Goal: Transaction & Acquisition: Purchase product/service

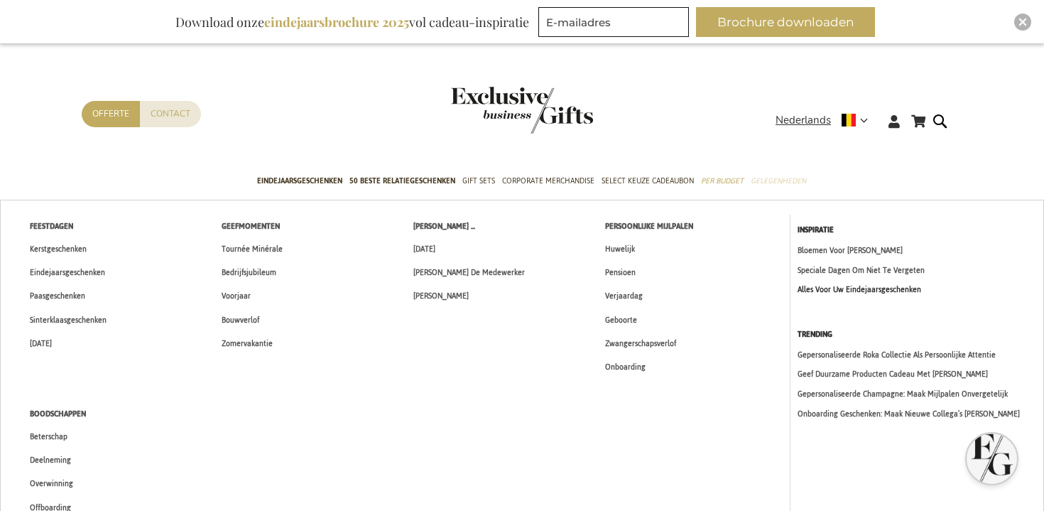
click at [820, 285] on link "Alles Voor Uw Eindejaarsgeschenken" at bounding box center [917, 290] width 239 height 12
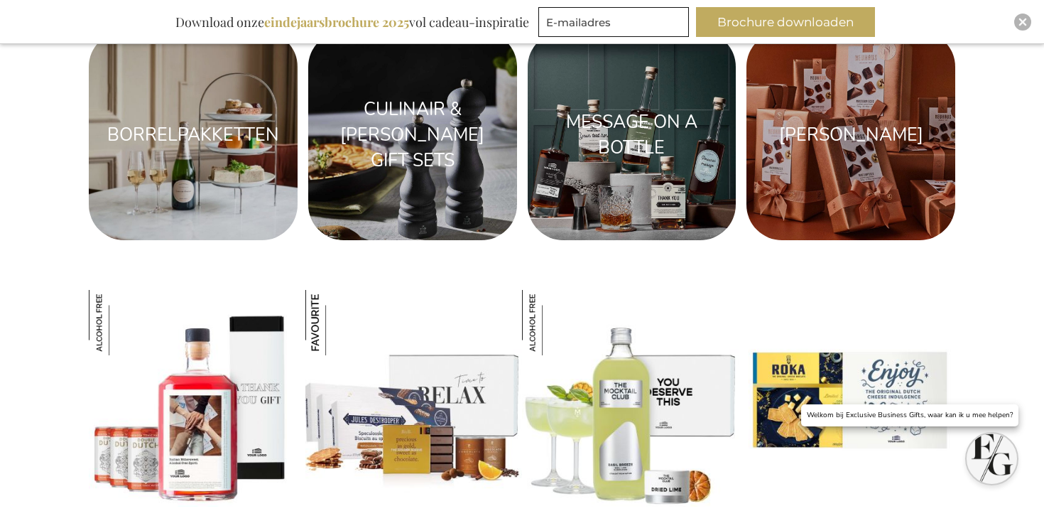
scroll to position [1298, 0]
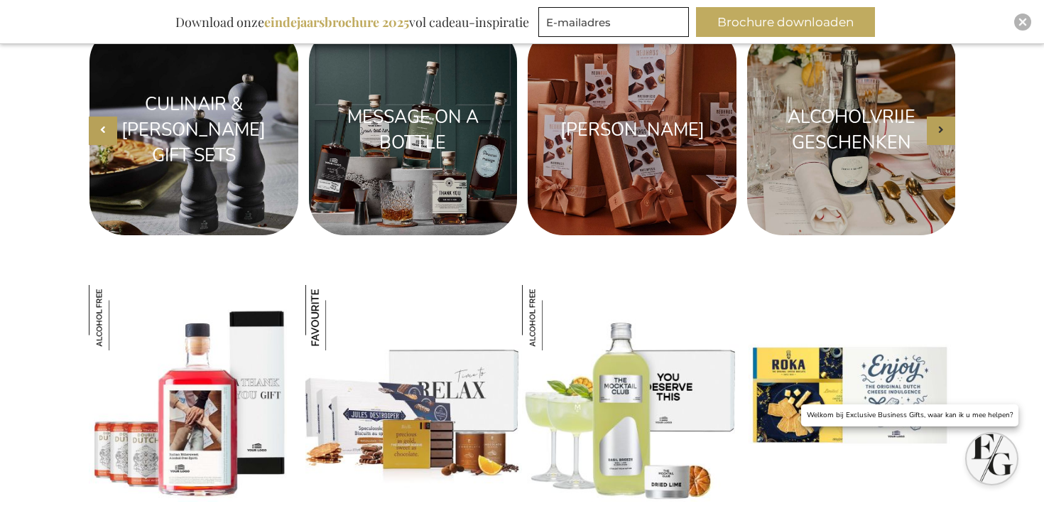
click at [100, 125] on icon "button" at bounding box center [103, 129] width 6 height 11
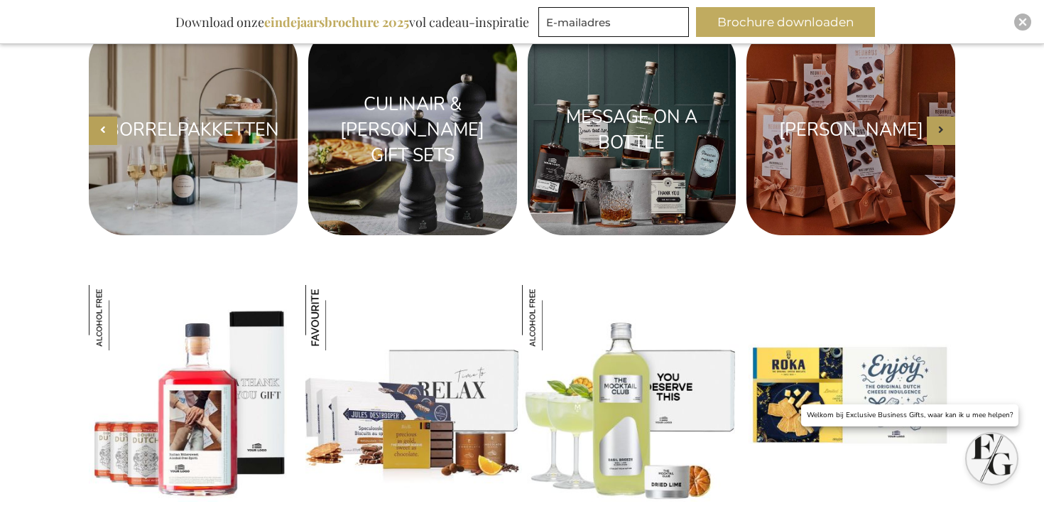
click at [100, 125] on icon "button" at bounding box center [103, 129] width 6 height 11
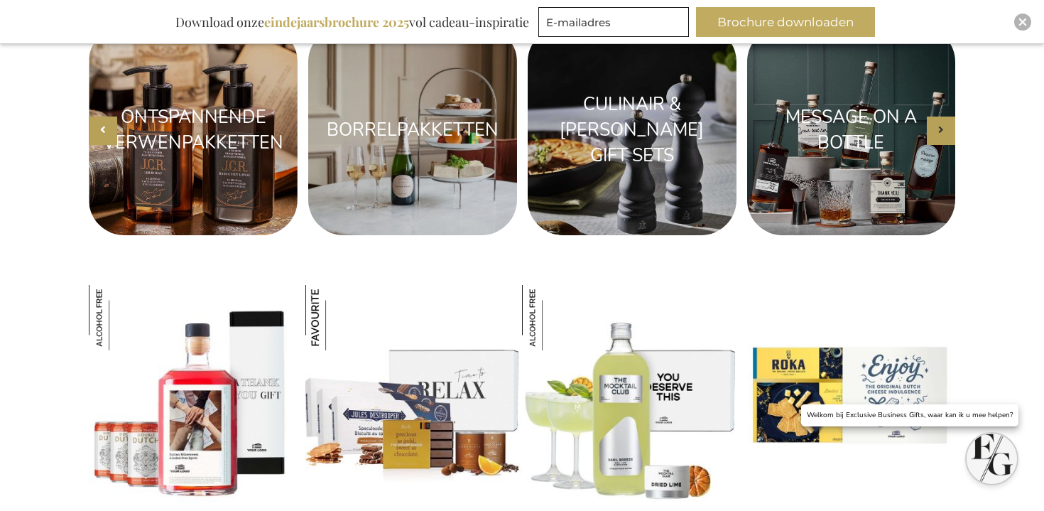
click at [100, 125] on icon "button" at bounding box center [103, 129] width 6 height 11
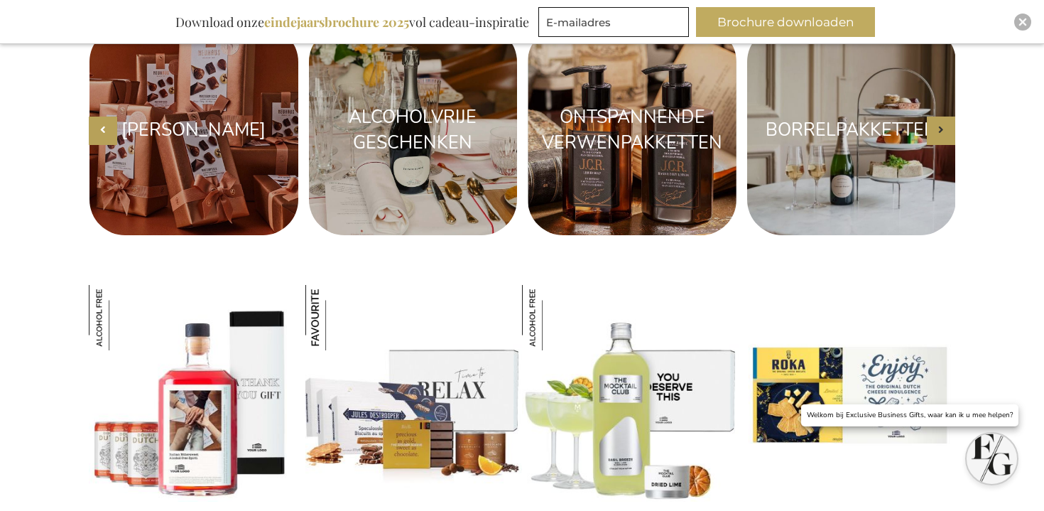
click at [100, 125] on icon "button" at bounding box center [103, 129] width 6 height 11
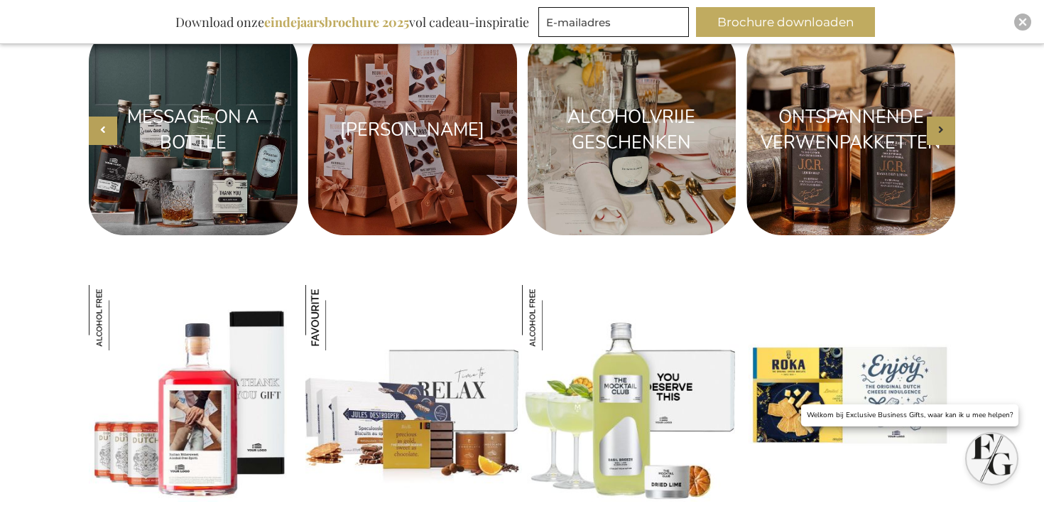
click at [100, 125] on icon "button" at bounding box center [103, 129] width 6 height 11
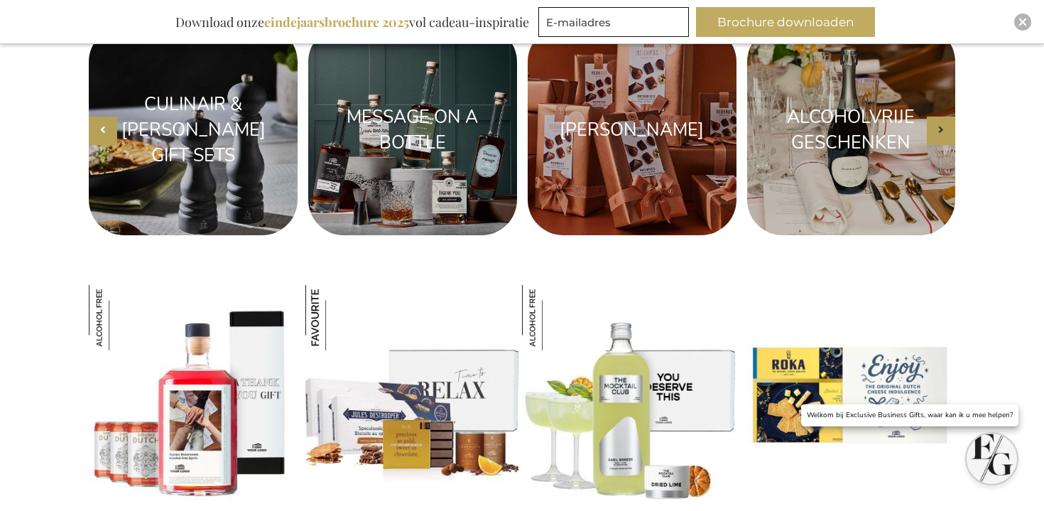
click at [100, 125] on icon "button" at bounding box center [103, 129] width 6 height 11
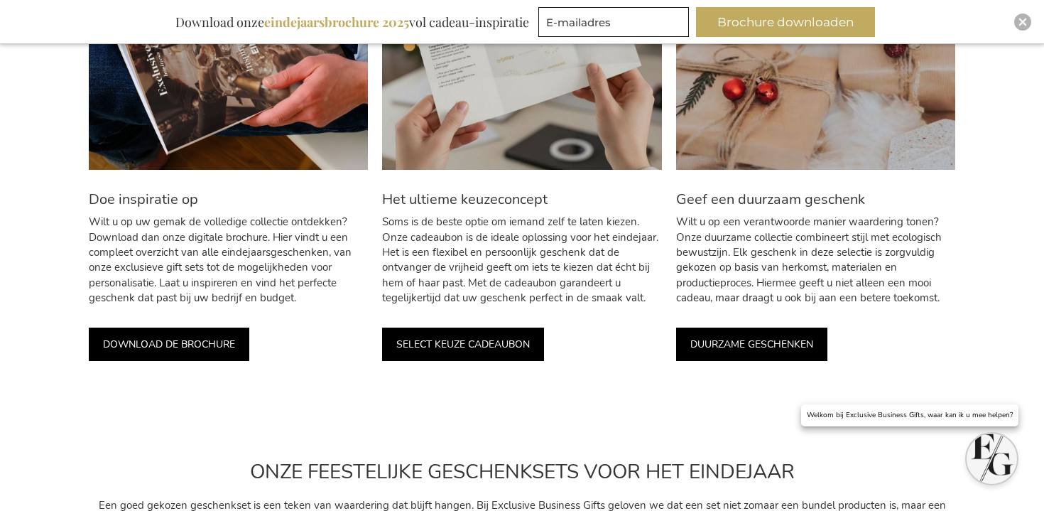
scroll to position [0, 0]
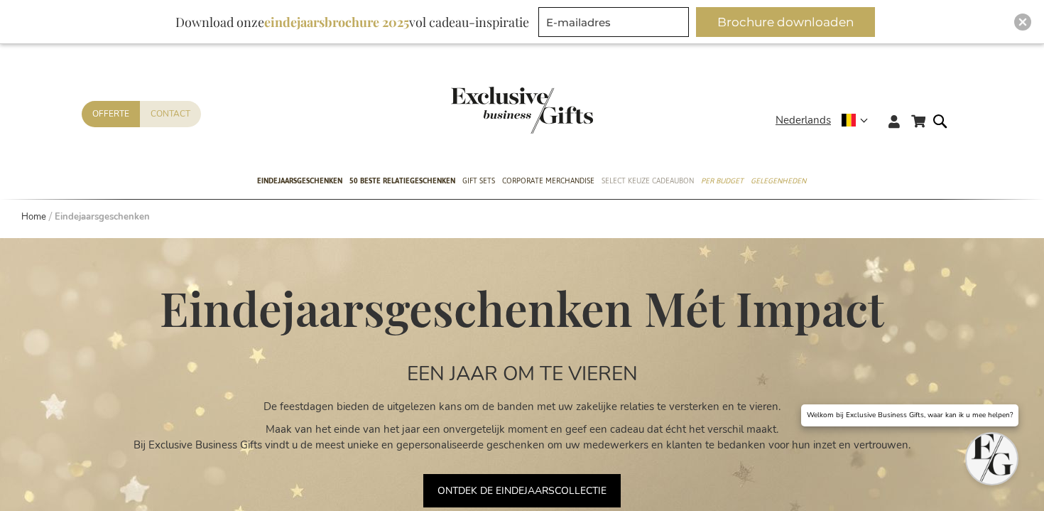
click at [653, 183] on span "Select Keuze Cadeaubon" at bounding box center [648, 180] width 92 height 15
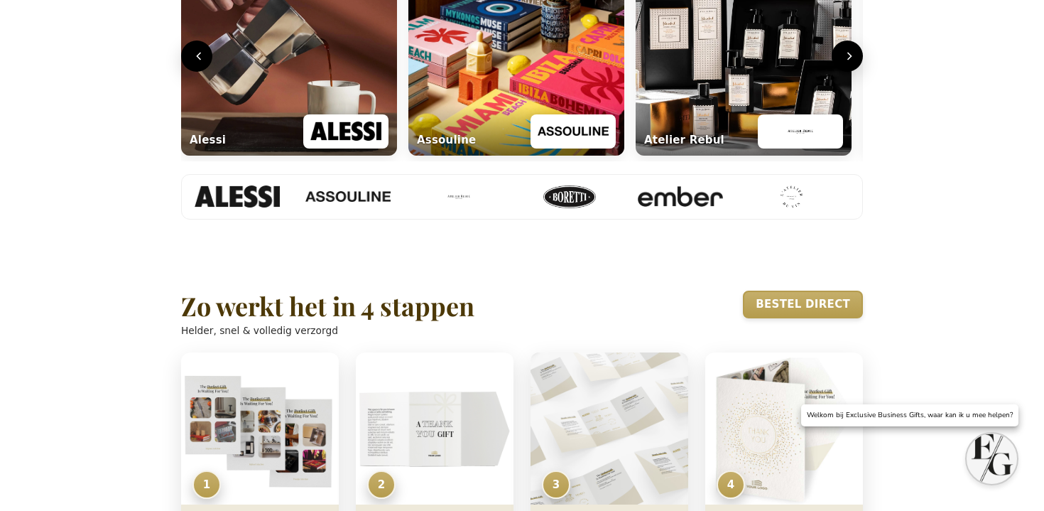
scroll to position [757, 0]
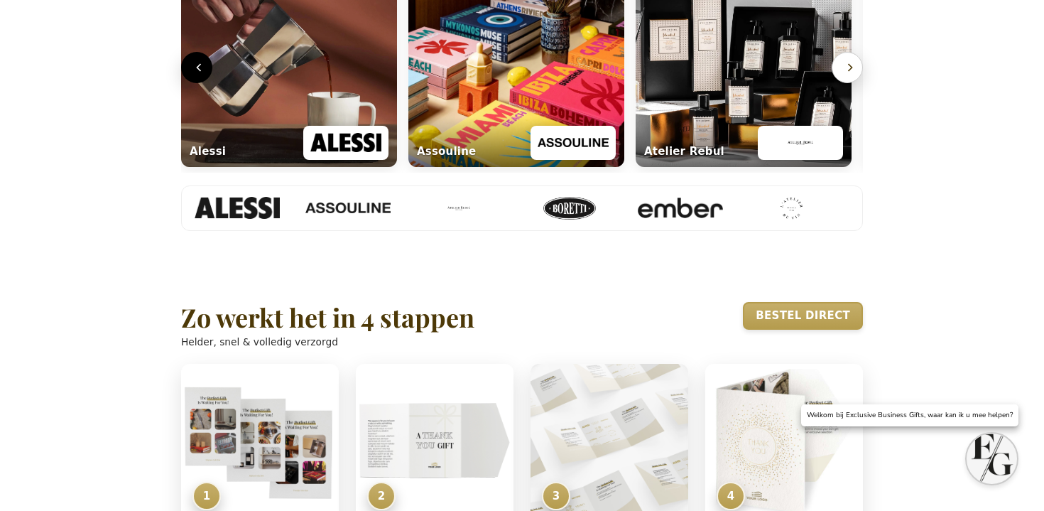
click at [843, 75] on icon "Volgende" at bounding box center [850, 67] width 14 height 14
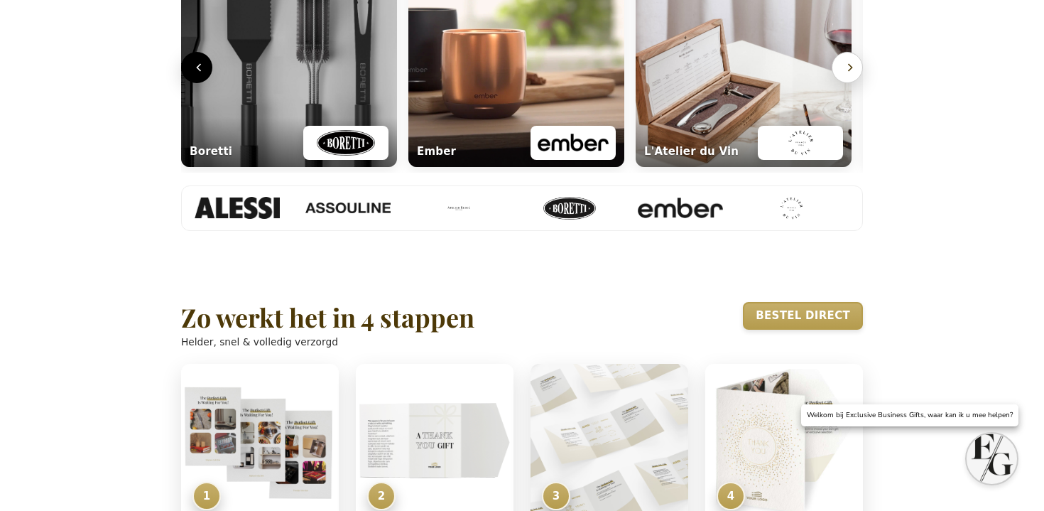
click at [843, 75] on icon "Volgende" at bounding box center [850, 67] width 14 height 14
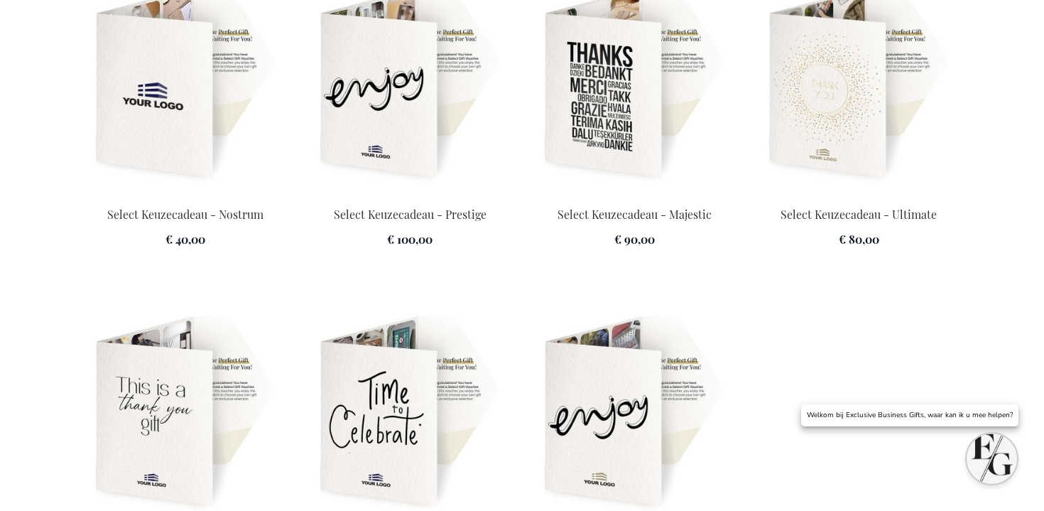
scroll to position [2021, 0]
click at [367, 122] on img at bounding box center [409, 83] width 207 height 199
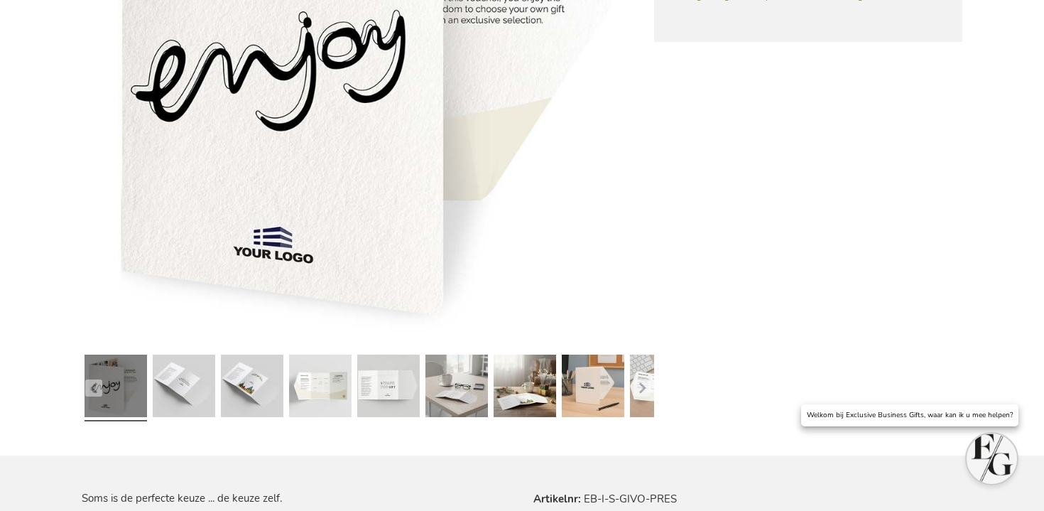
scroll to position [463, 0]
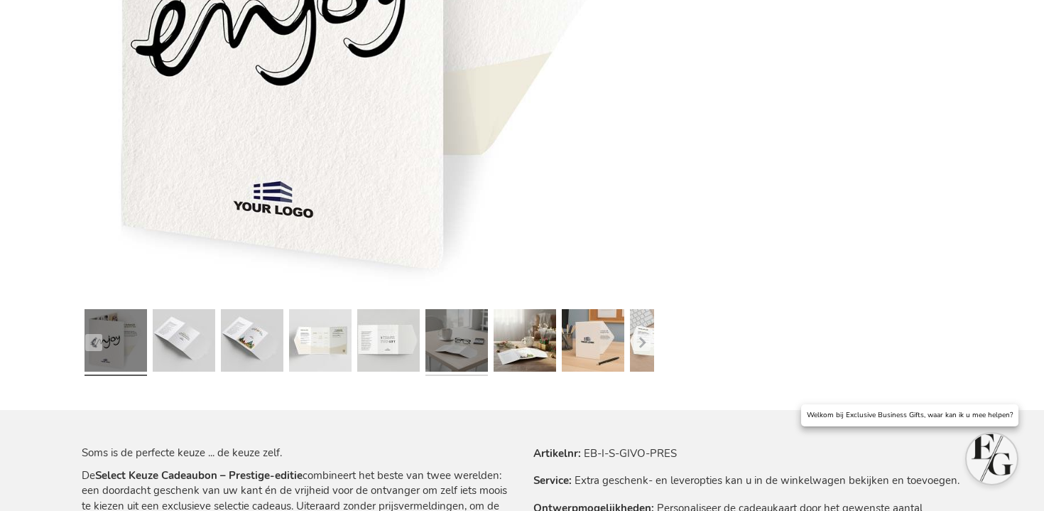
click at [476, 333] on link at bounding box center [457, 342] width 63 height 78
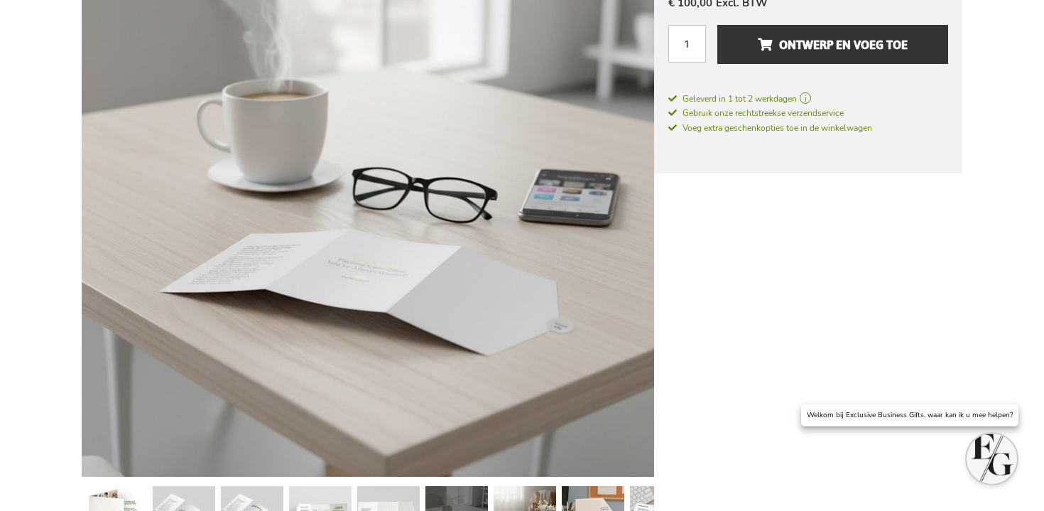
scroll to position [279, 0]
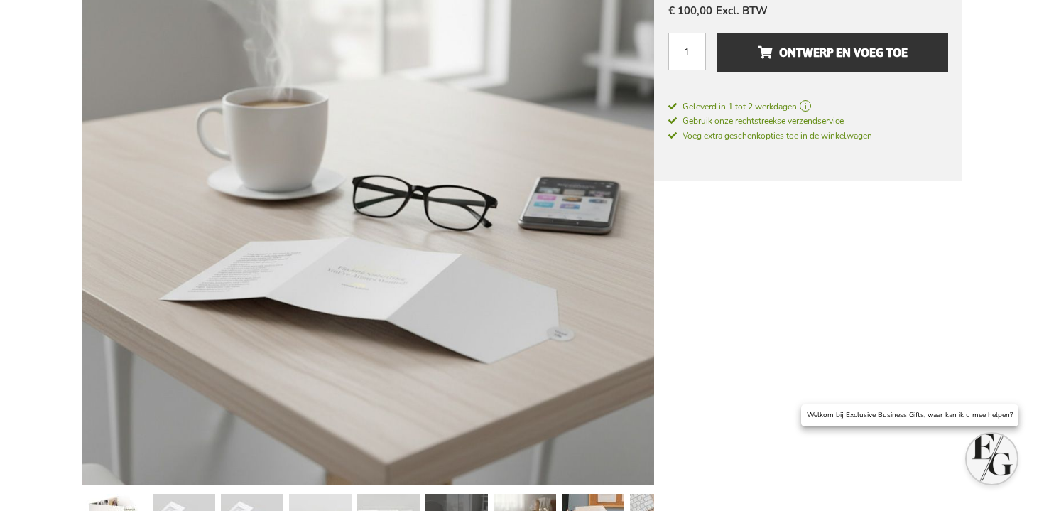
click at [369, 126] on img at bounding box center [368, 198] width 573 height 573
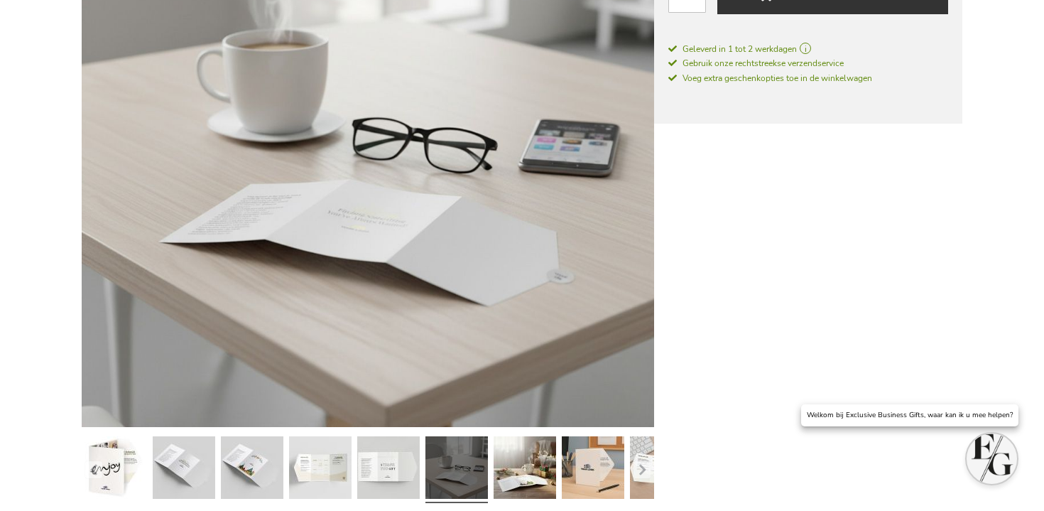
scroll to position [348, 0]
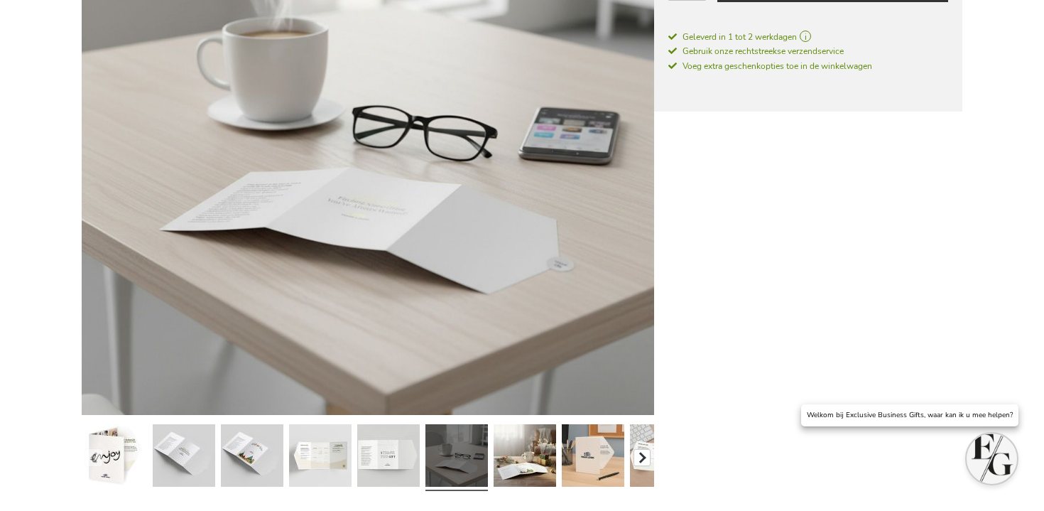
click at [644, 456] on button "button" at bounding box center [642, 457] width 17 height 17
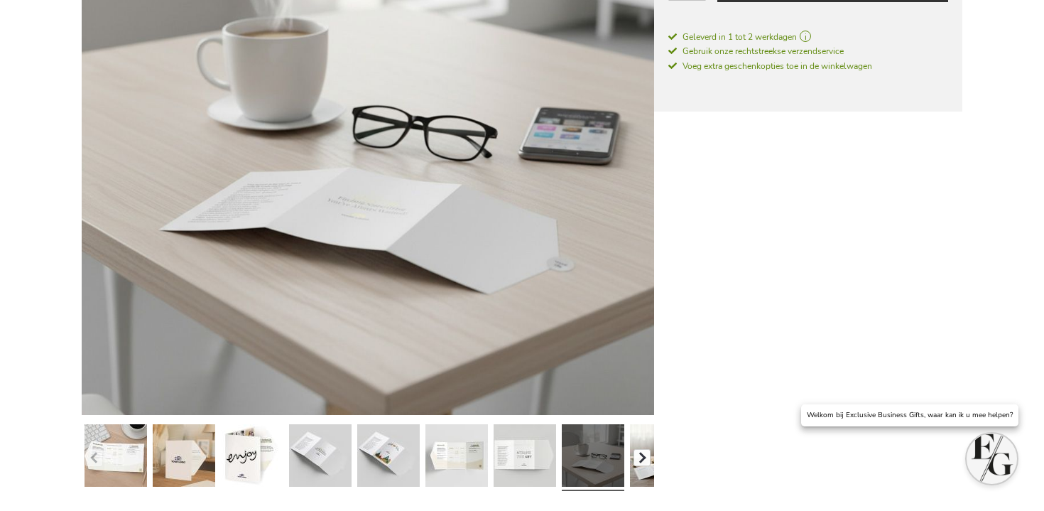
click at [644, 456] on button "button" at bounding box center [642, 457] width 17 height 17
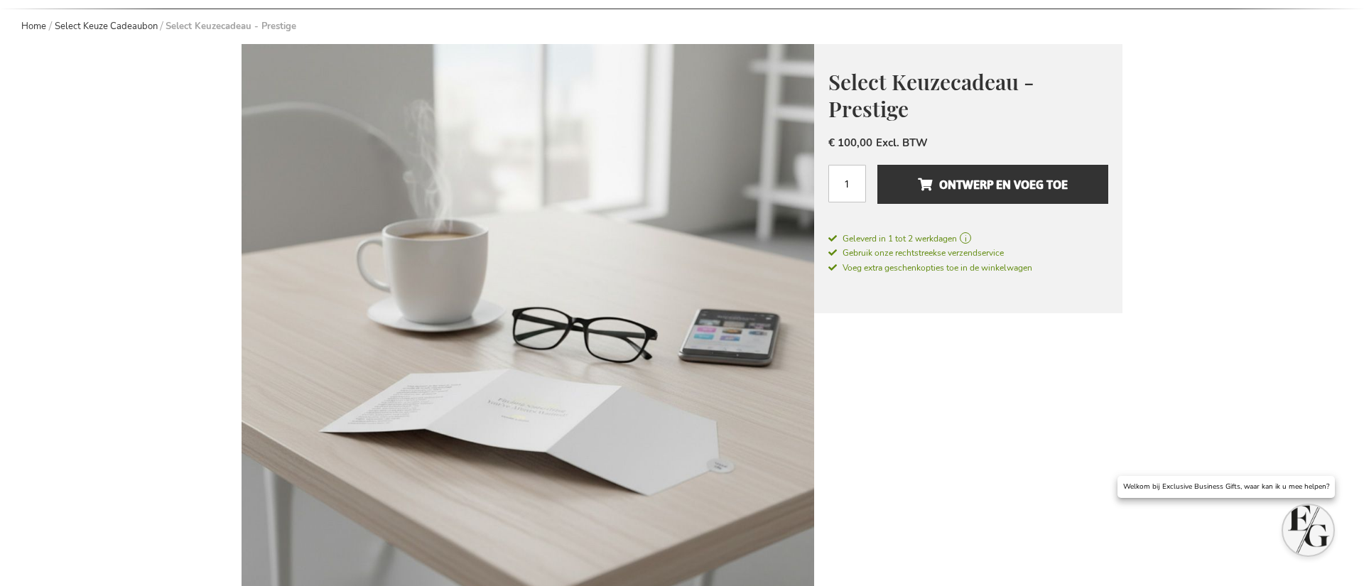
scroll to position [0, 0]
